Goal: Task Accomplishment & Management: Use online tool/utility

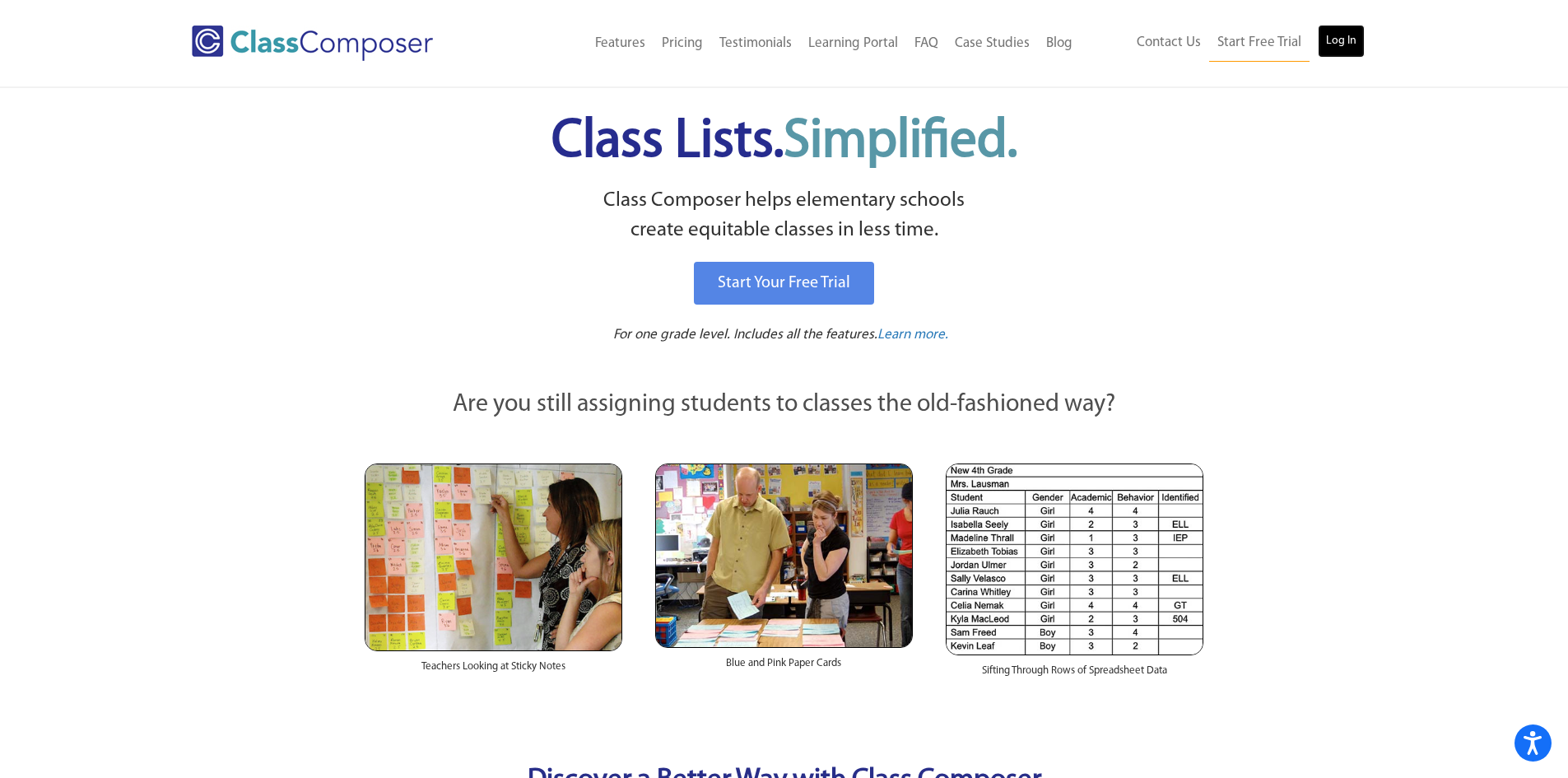
click at [1340, 48] on link "Log In" at bounding box center [1341, 41] width 47 height 33
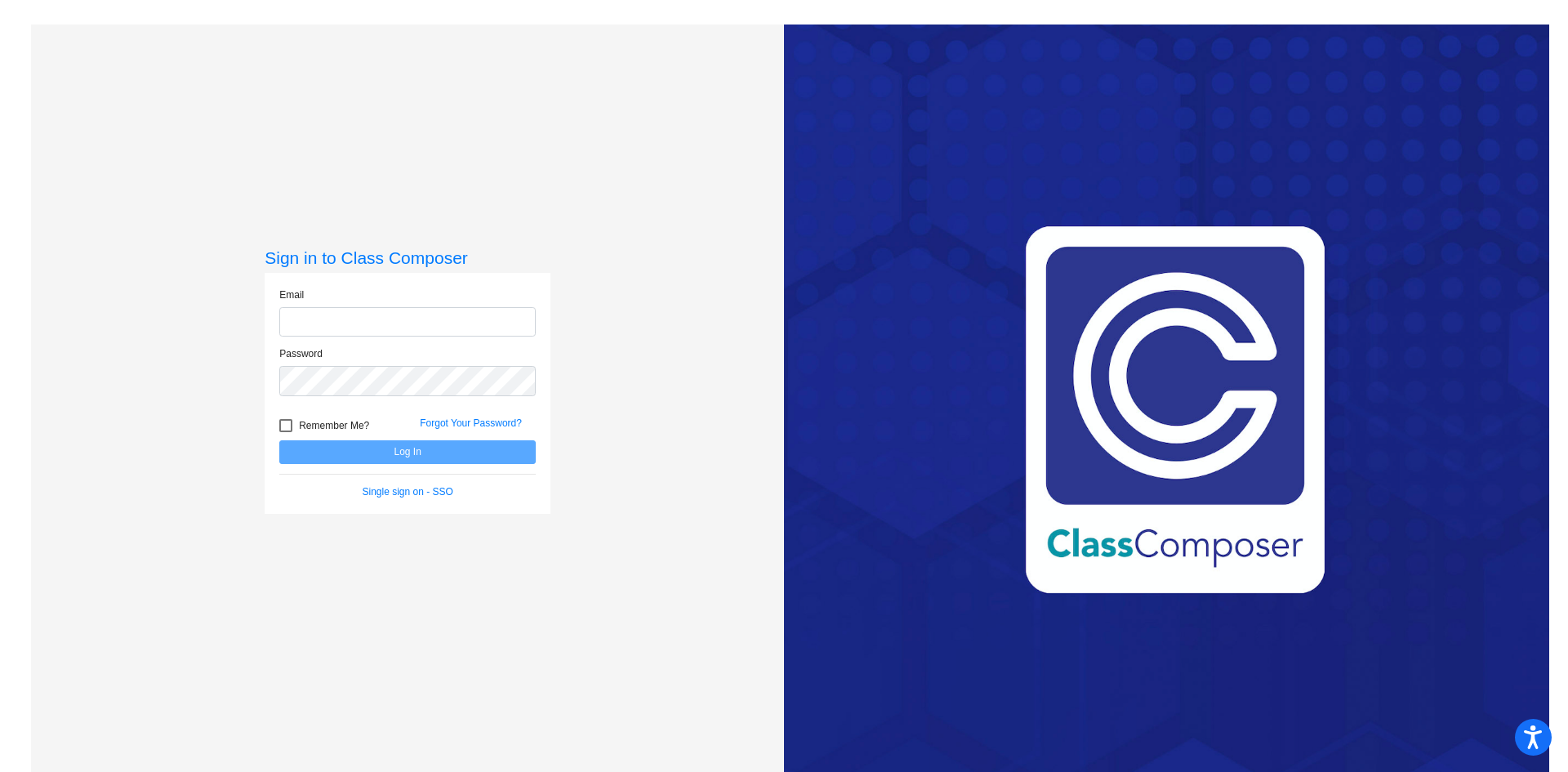
type input "[EMAIL_ADDRESS][DOMAIN_NAME]"
click at [405, 456] on button "Log In" at bounding box center [407, 452] width 256 height 24
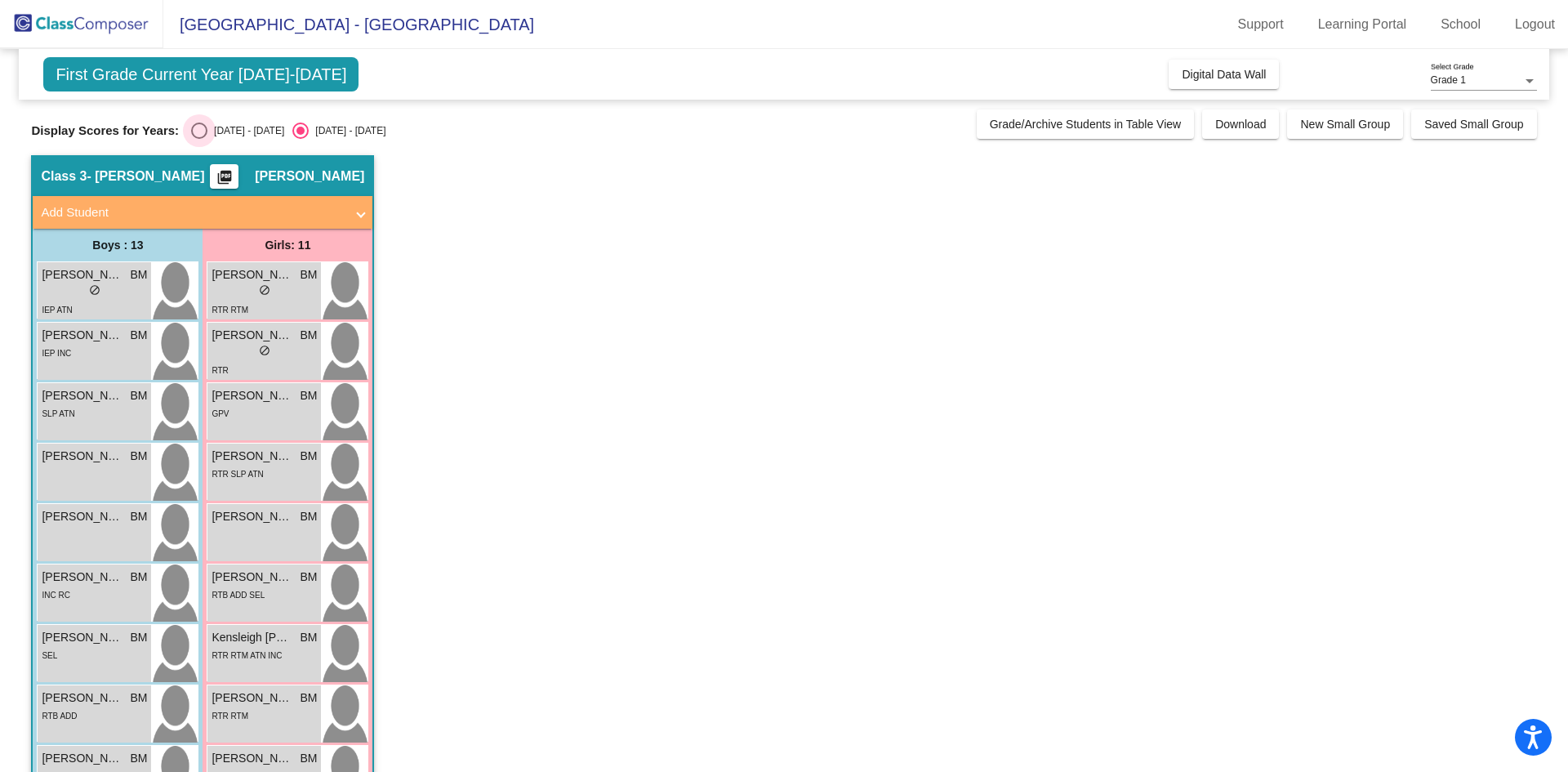
click at [239, 125] on div "2024 - 2025" at bounding box center [246, 130] width 77 height 14
click at [199, 138] on input "2024 - 2025" at bounding box center [198, 138] width 1 height 1
radio input "true"
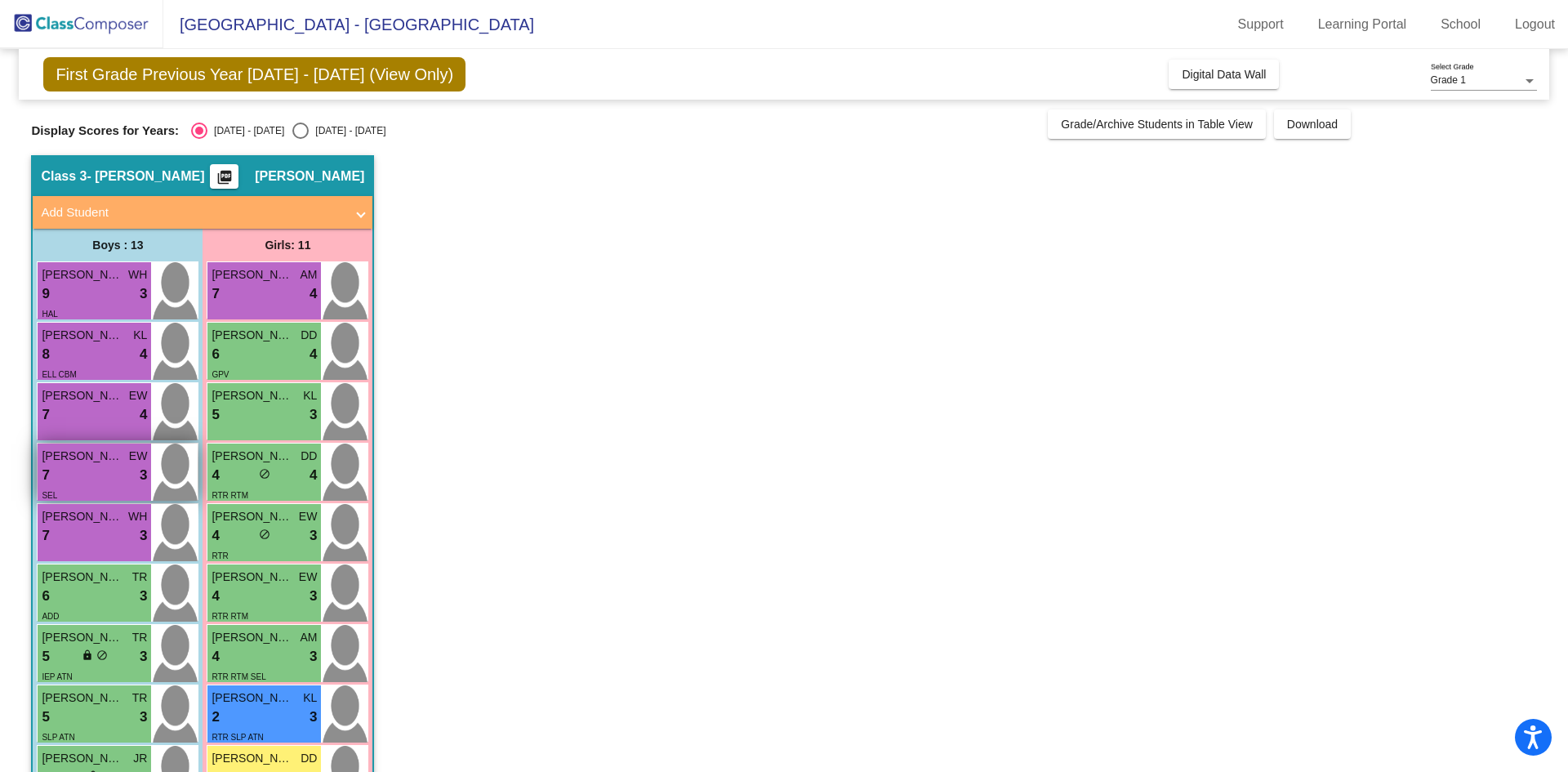
click at [64, 471] on div "7 lock do_not_disturb_alt 3" at bounding box center [95, 475] width 105 height 21
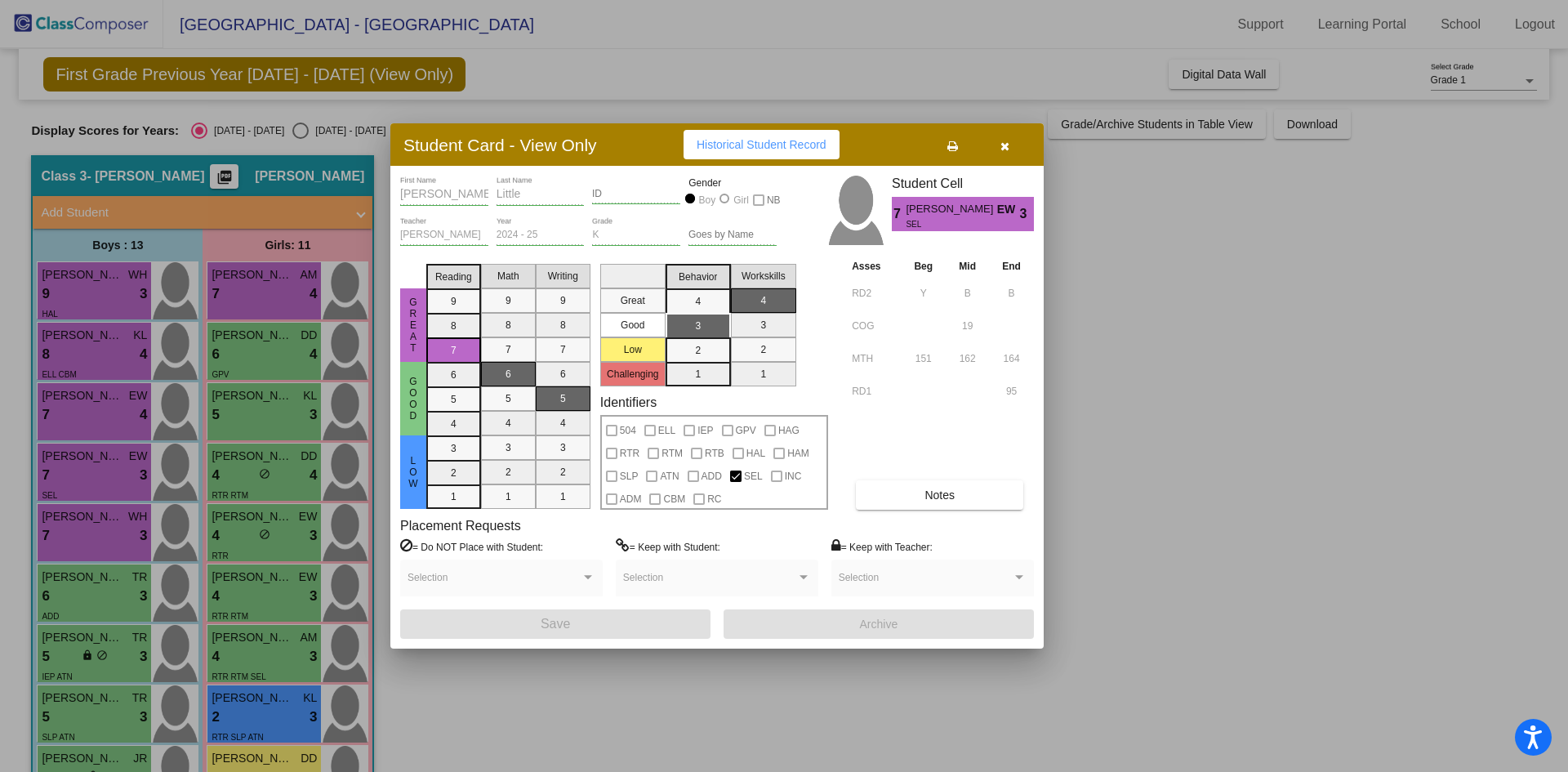
click at [263, 352] on div at bounding box center [784, 386] width 1568 height 772
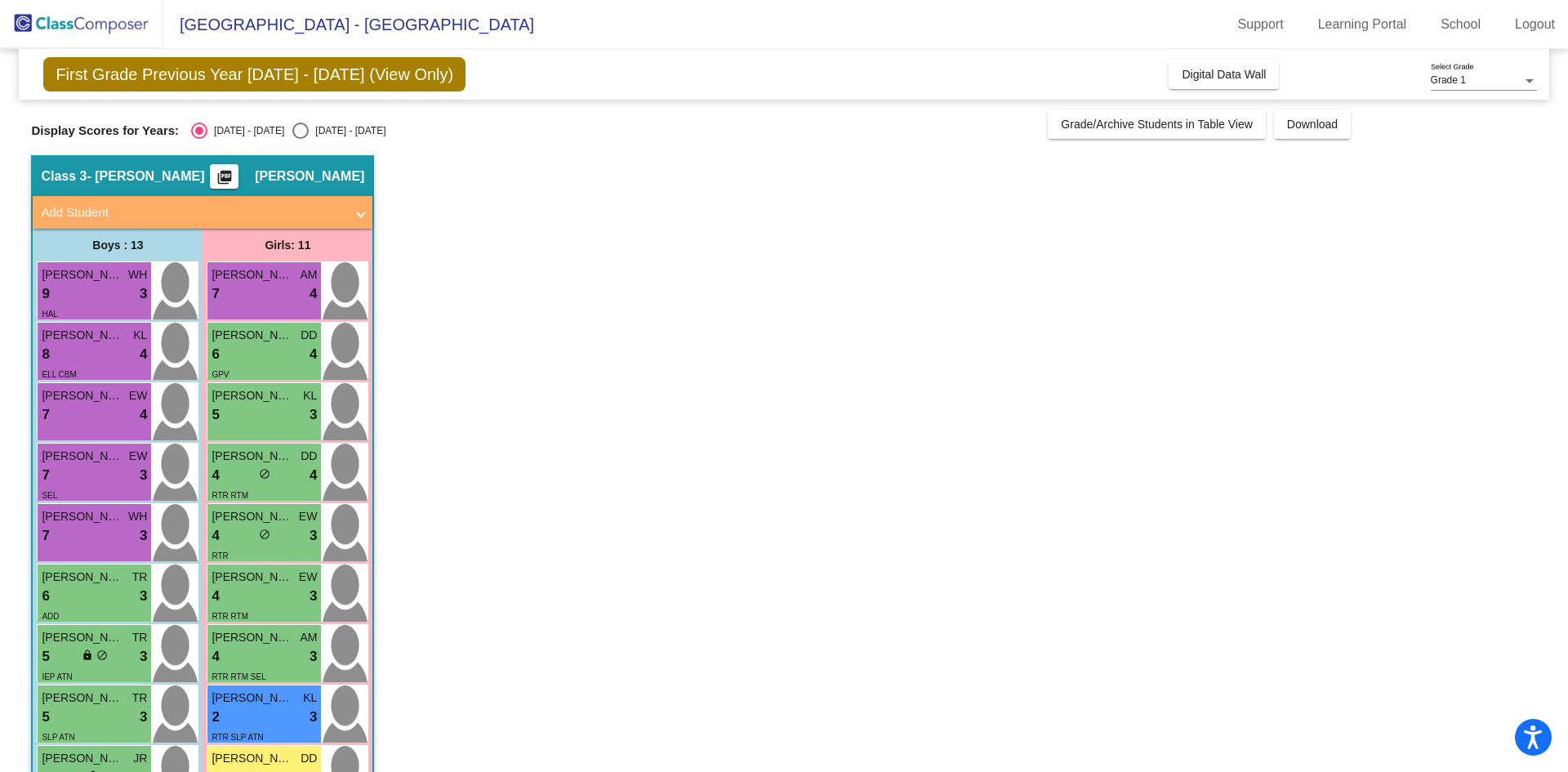
click at [263, 352] on div "6 lock do_not_disturb_alt 4" at bounding box center [264, 355] width 105 height 21
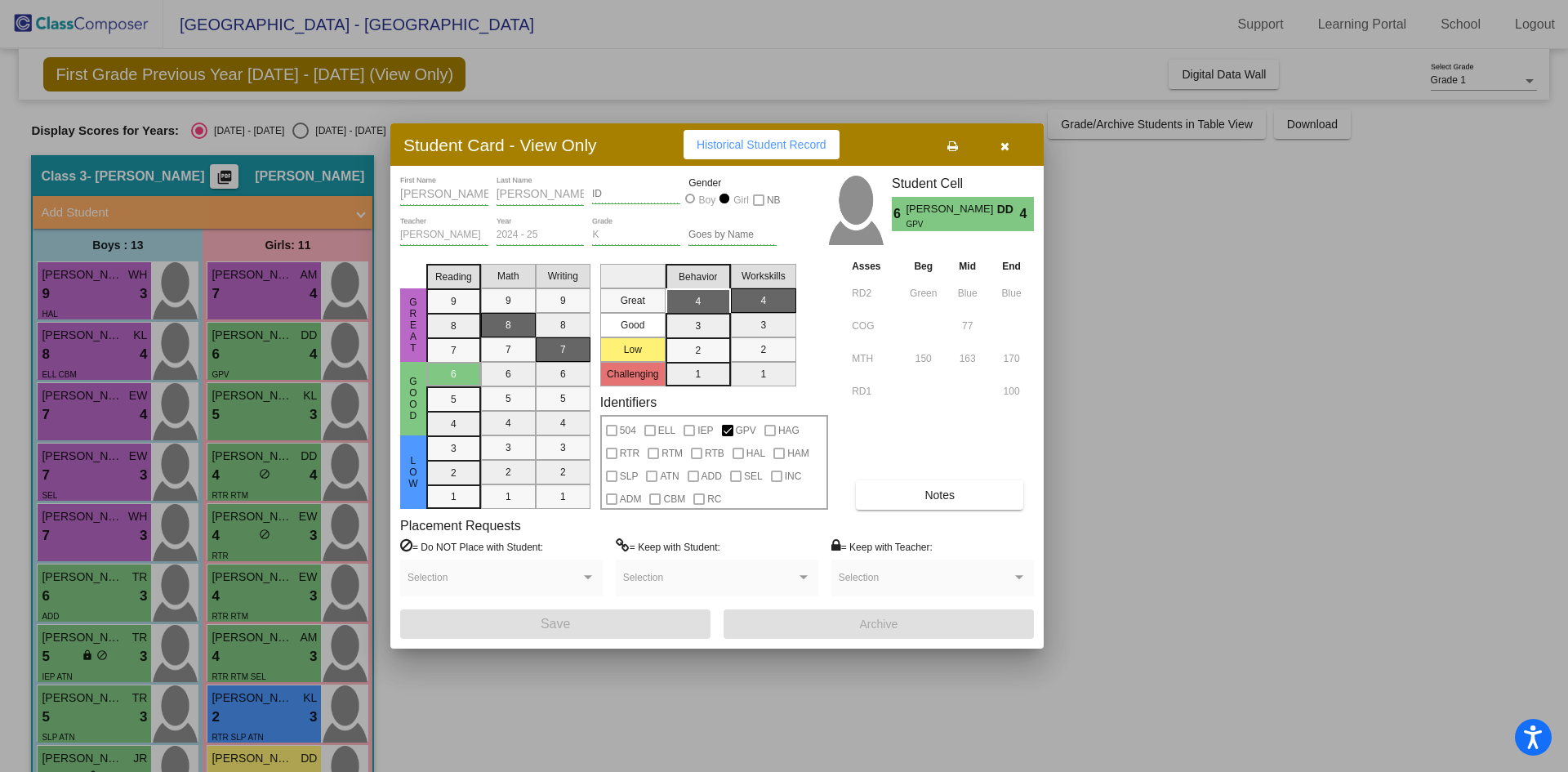
click at [239, 284] on div at bounding box center [784, 386] width 1568 height 772
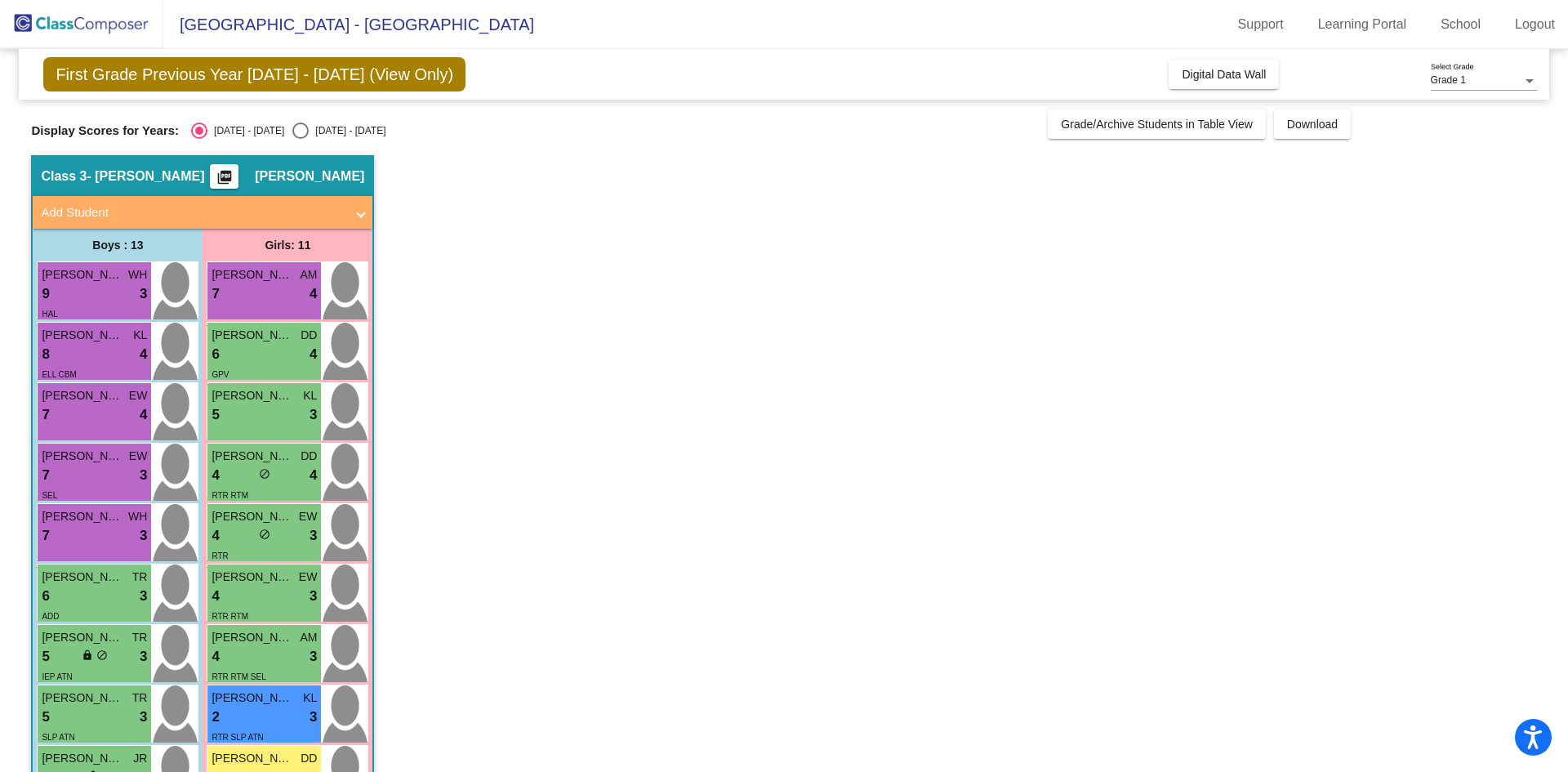
click at [239, 284] on div "7 lock do_not_disturb_alt 4" at bounding box center [264, 294] width 105 height 21
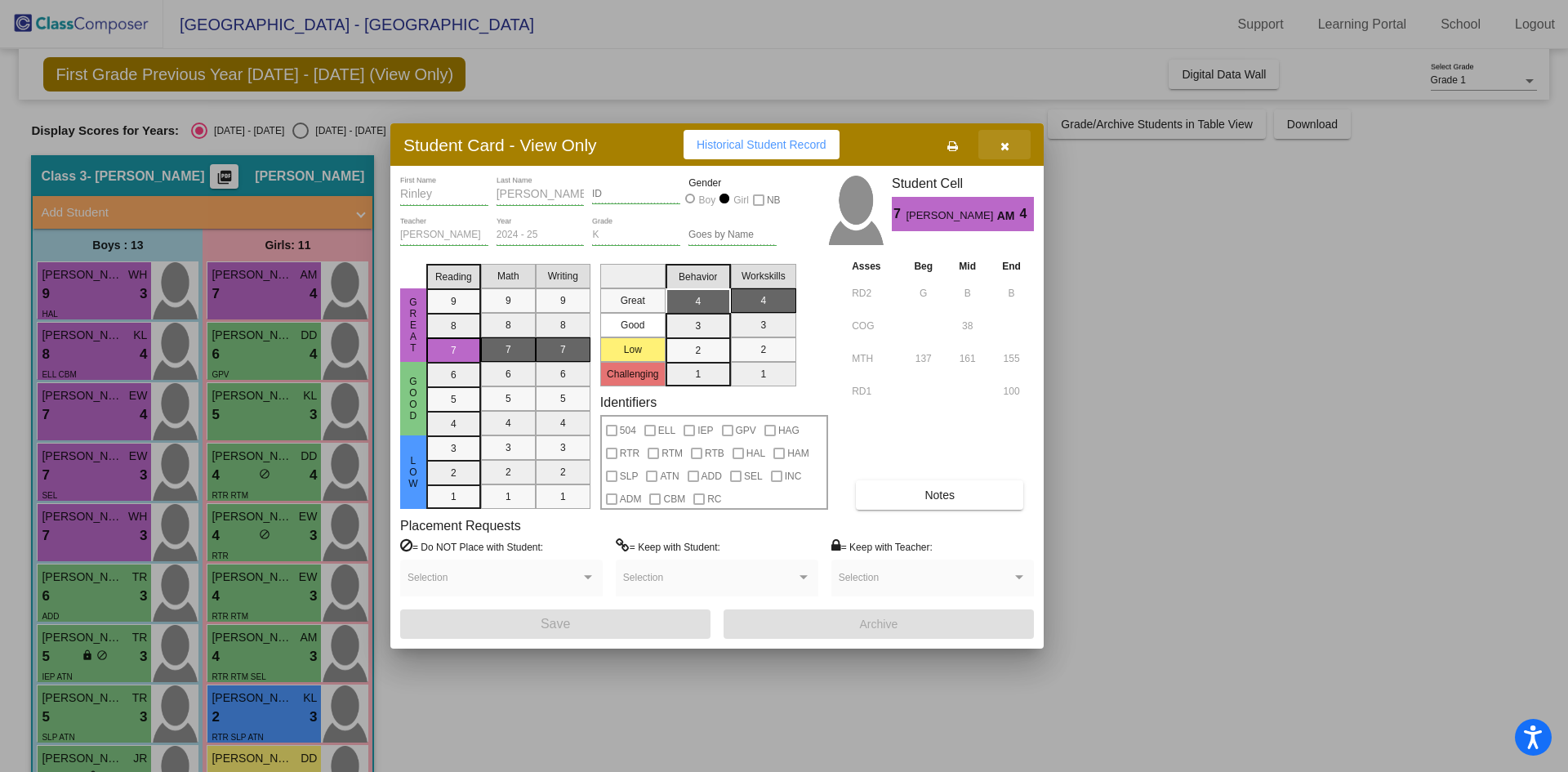
click at [1009, 145] on icon "button" at bounding box center [1005, 146] width 9 height 12
